Goal: Task Accomplishment & Management: Manage account settings

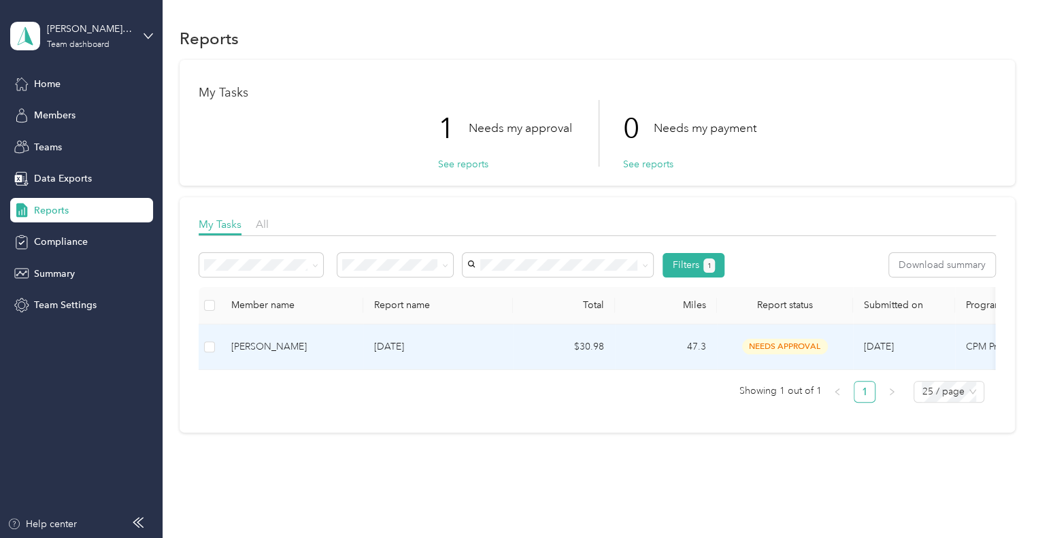
click at [490, 350] on p "[DATE]" at bounding box center [438, 346] width 128 height 15
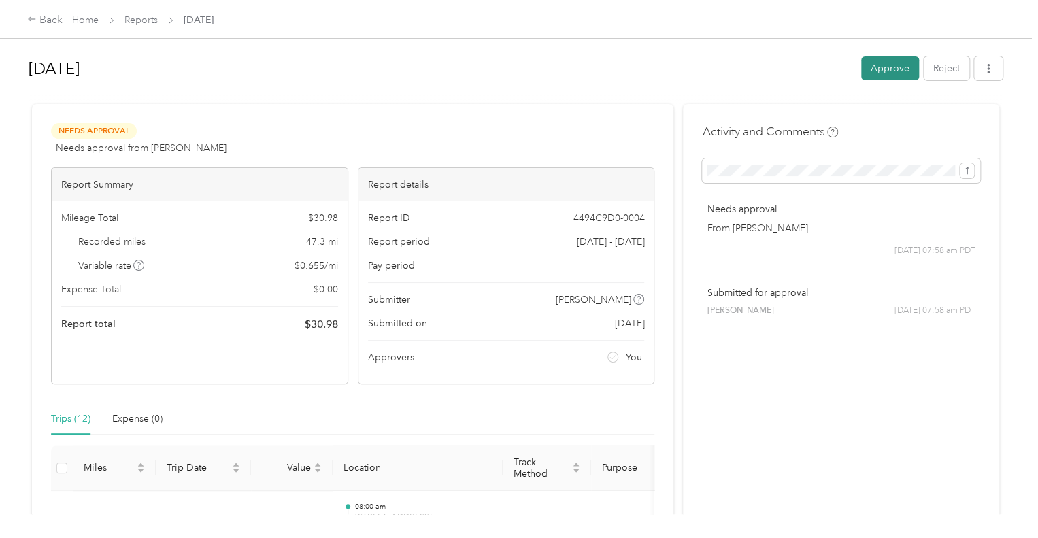
click at [877, 67] on button "Approve" at bounding box center [890, 68] width 58 height 24
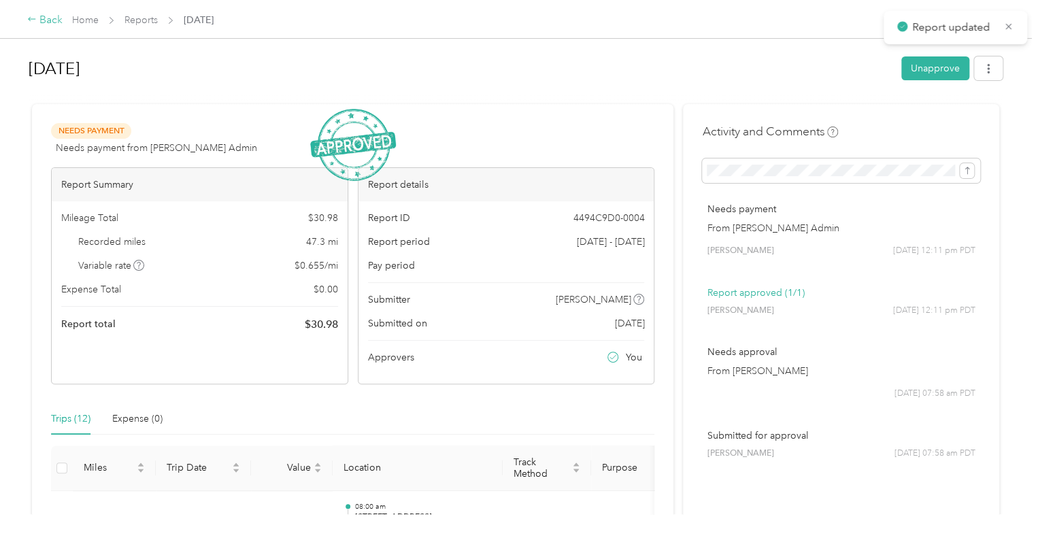
click at [46, 18] on div "Back" at bounding box center [44, 20] width 35 height 16
